Goal: Transaction & Acquisition: Subscribe to service/newsletter

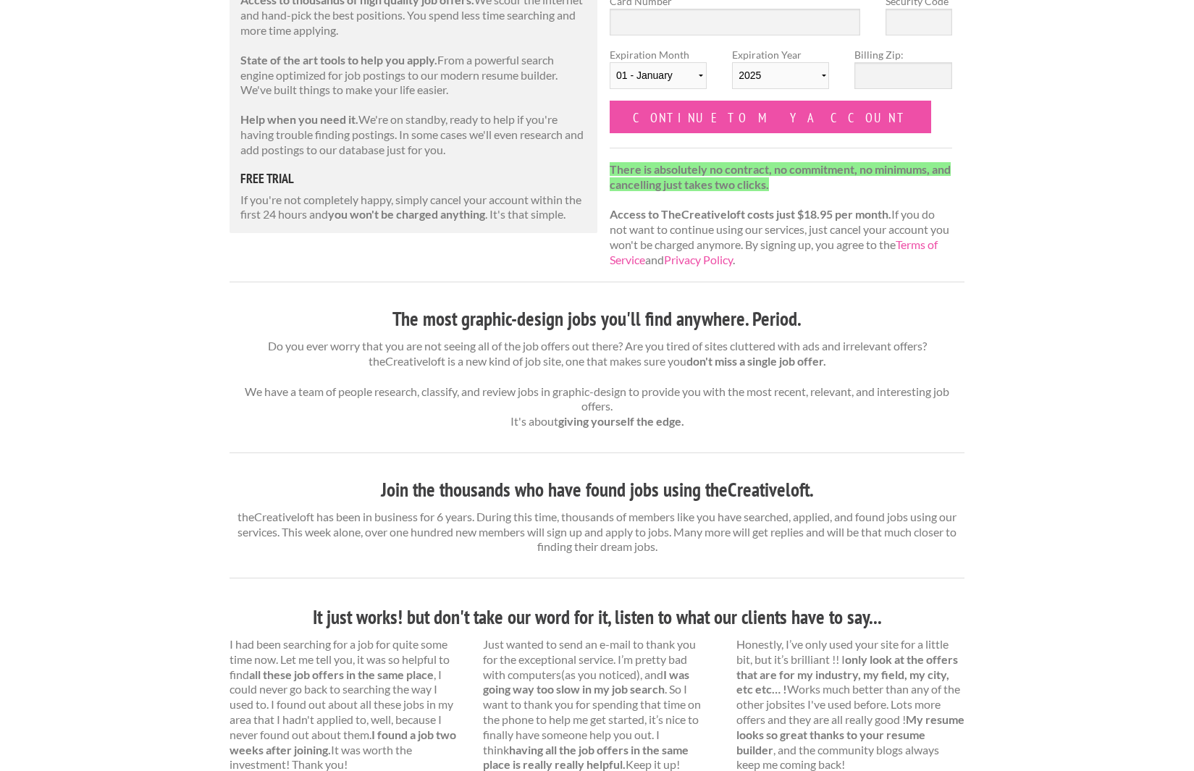
scroll to position [222, 0]
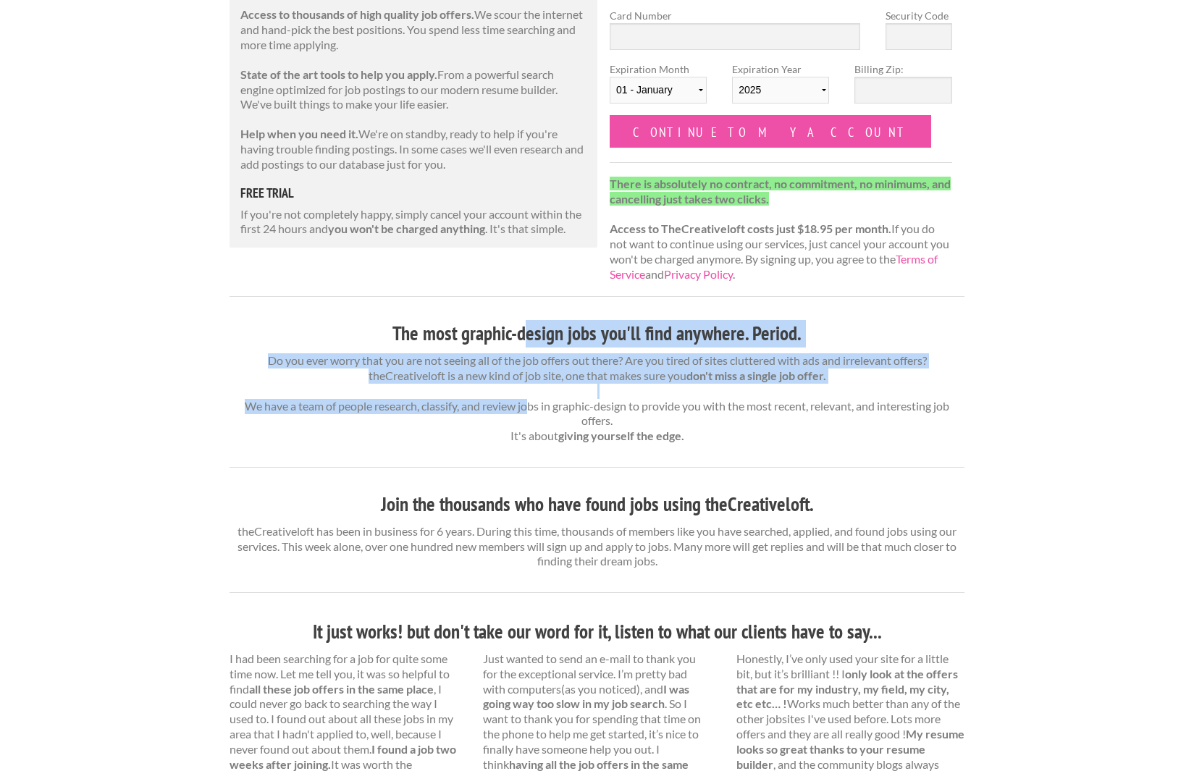
drag, startPoint x: 528, startPoint y: 339, endPoint x: 520, endPoint y: 410, distance: 71.4
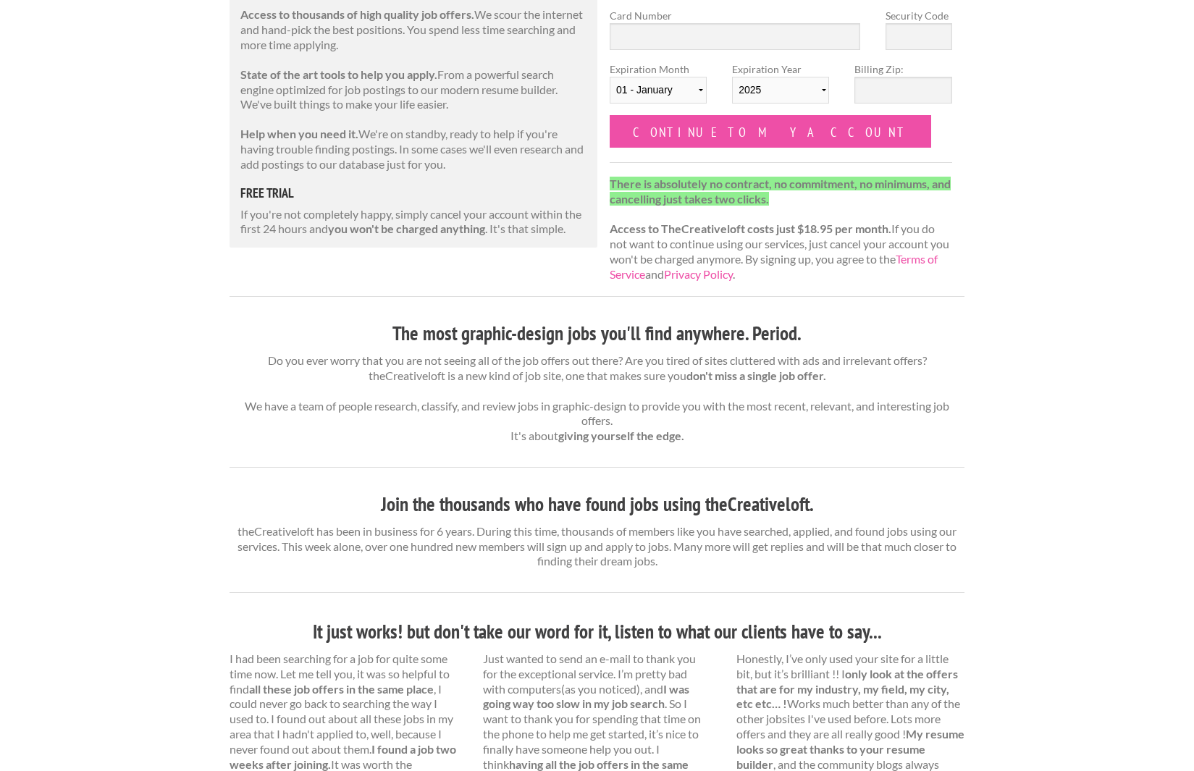
click at [518, 428] on p "Do you ever worry that you are not seeing all of the job offers out there? Are …" at bounding box center [596, 398] width 735 height 90
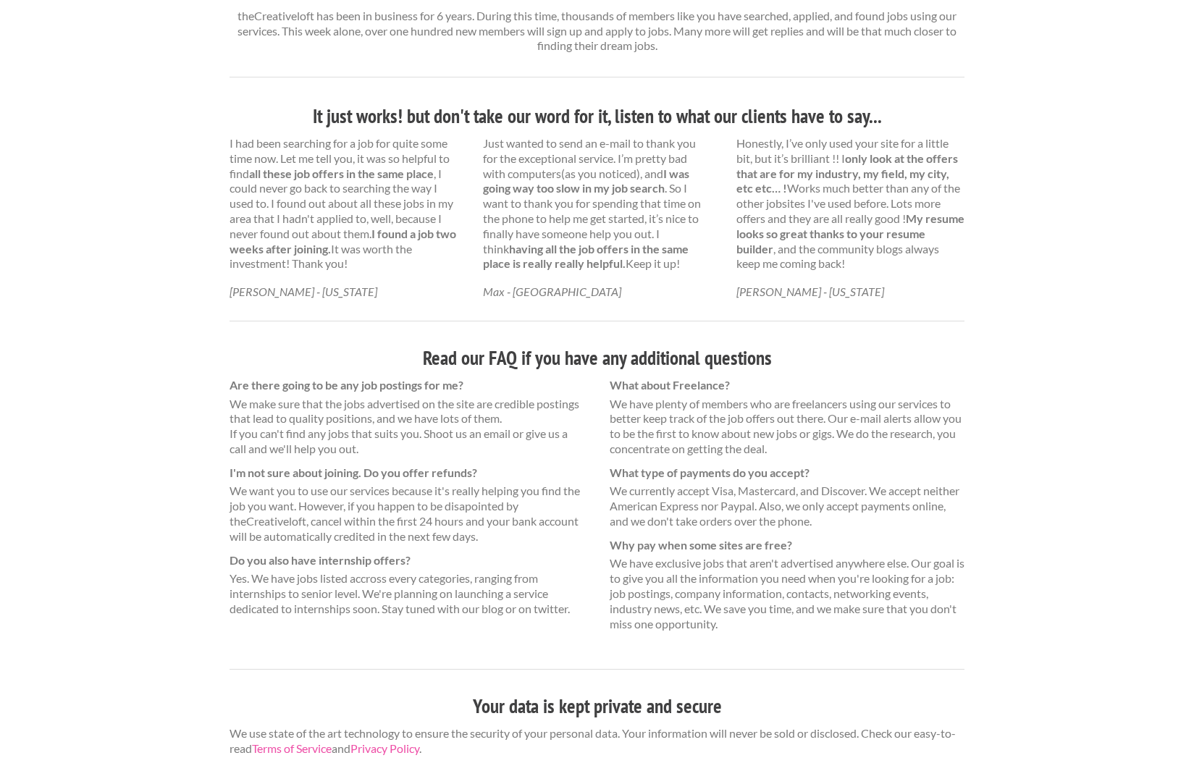
scroll to position [0, 0]
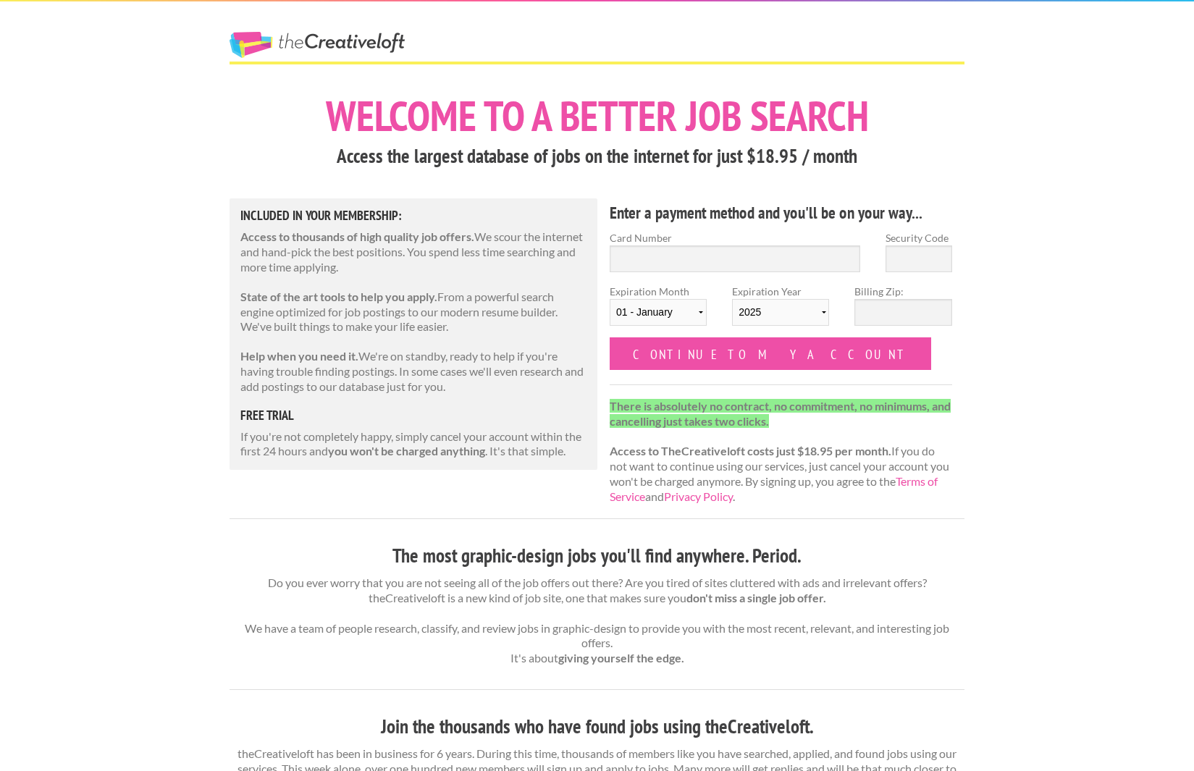
click at [363, 32] on link "The Creative Loft" at bounding box center [316, 45] width 175 height 26
click at [665, 421] on strong "There is absolutely no contract, no commitment, no minimums, and cancelling jus…" at bounding box center [779, 413] width 341 height 29
drag, startPoint x: 664, startPoint y: 418, endPoint x: 654, endPoint y: 439, distance: 23.3
click at [654, 439] on p "There is absolutely no contract, no commitment, no minimums, and cancelling jus…" at bounding box center [780, 452] width 342 height 106
